Goal: Check status

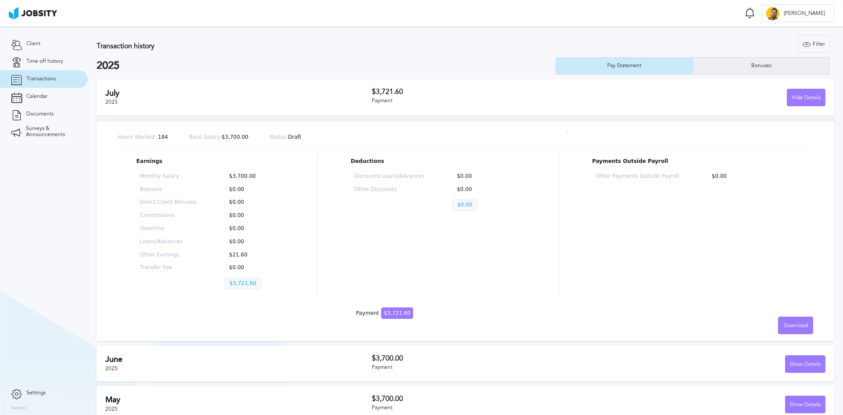
click at [725, 72] on div "Bonuses" at bounding box center [762, 66] width 137 height 18
click at [756, 67] on div "Bonuses" at bounding box center [761, 66] width 29 height 6
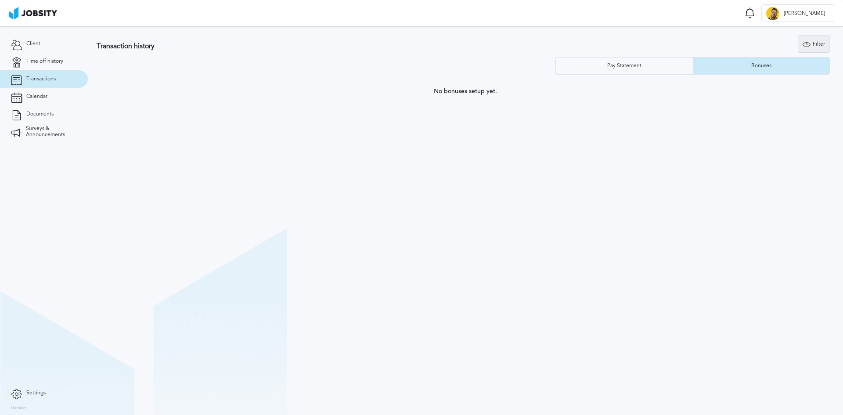
click at [824, 41] on div "Filter" at bounding box center [814, 45] width 31 height 18
click at [739, 139] on section "Transaction history Filter Years Pay Statement Bonuses No bonuses setup yet." at bounding box center [465, 220] width 755 height 389
click at [46, 63] on span "Time off history" at bounding box center [44, 61] width 37 height 6
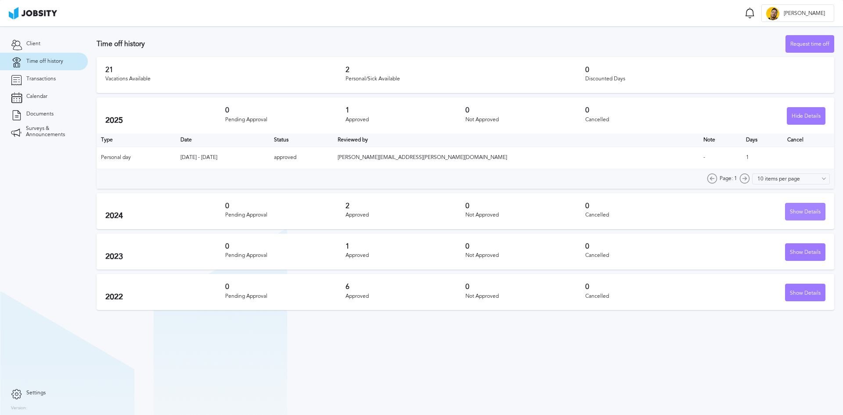
click at [800, 212] on div "Show Details" at bounding box center [806, 212] width 40 height 18
